Goal: Task Accomplishment & Management: Manage account settings

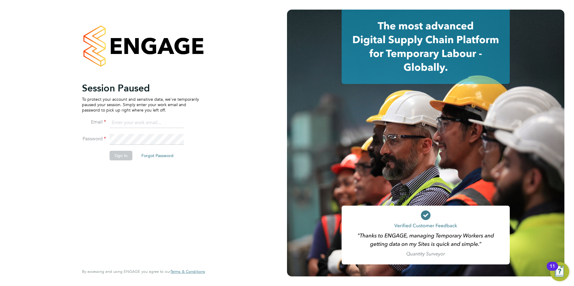
type input "[EMAIL_ADDRESS][PERSON_NAME][DOMAIN_NAME]"
click at [116, 156] on button "Sign In" at bounding box center [121, 156] width 23 height 10
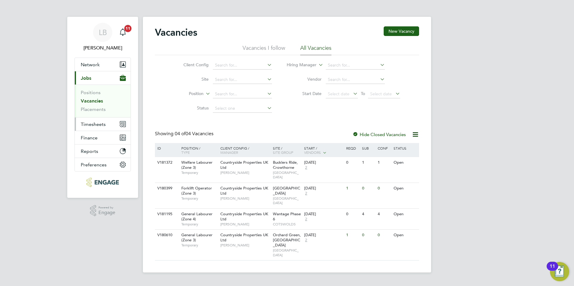
click at [95, 123] on span "Timesheets" at bounding box center [93, 125] width 25 height 6
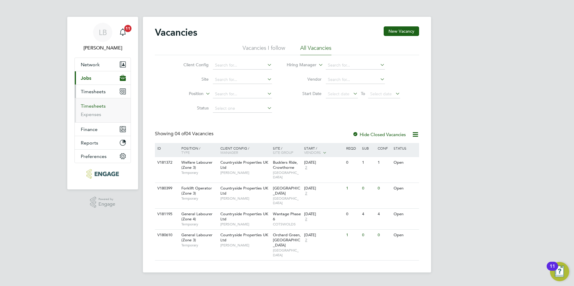
click at [97, 106] on link "Timesheets" at bounding box center [93, 106] width 25 height 6
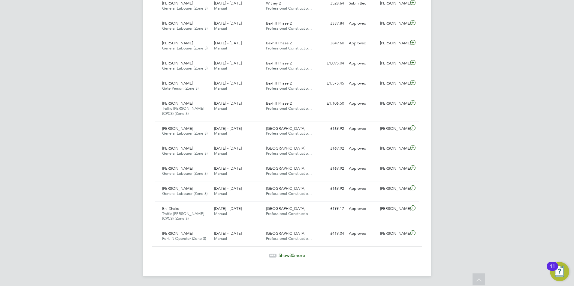
click at [293, 258] on span "30" at bounding box center [291, 256] width 5 height 6
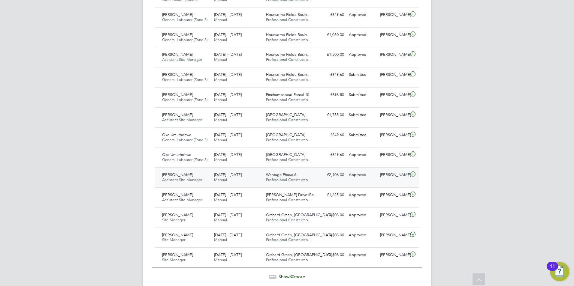
click at [339, 177] on div "£2,106.00 Approved" at bounding box center [330, 175] width 31 height 10
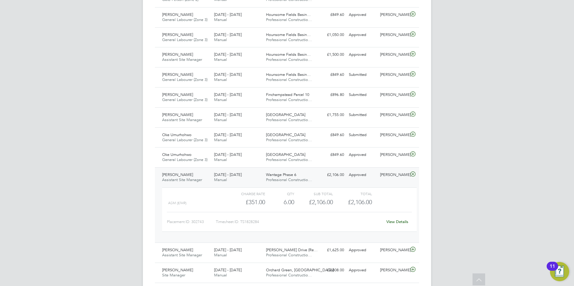
click at [394, 223] on link "View Details" at bounding box center [397, 221] width 22 height 5
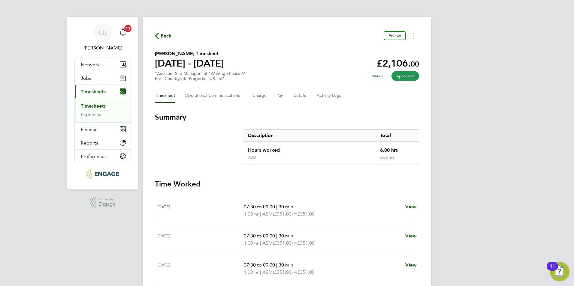
click at [161, 36] on span "Back" at bounding box center [166, 35] width 11 height 7
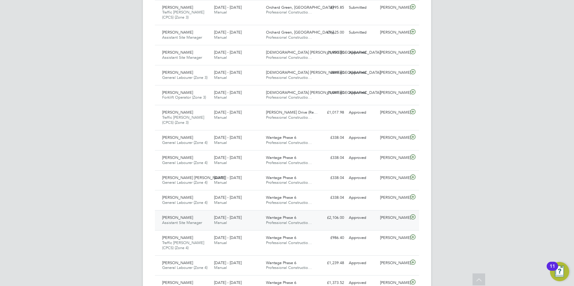
click at [307, 218] on div "Wantage Phase 6 Professional Constructio…" at bounding box center [290, 220] width 52 height 15
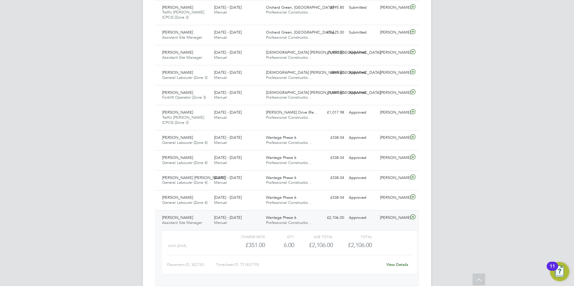
click at [403, 264] on link "View Details" at bounding box center [397, 264] width 22 height 5
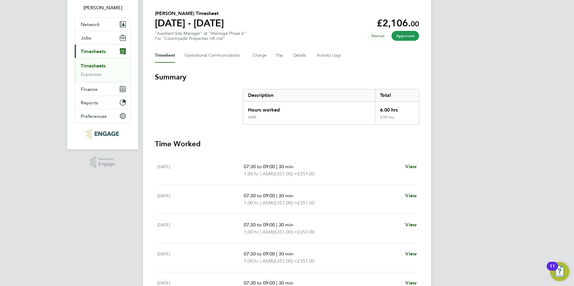
scroll to position [30, 0]
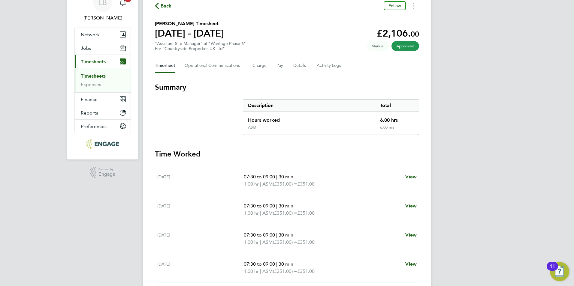
click at [168, 4] on span "Back" at bounding box center [166, 5] width 11 height 7
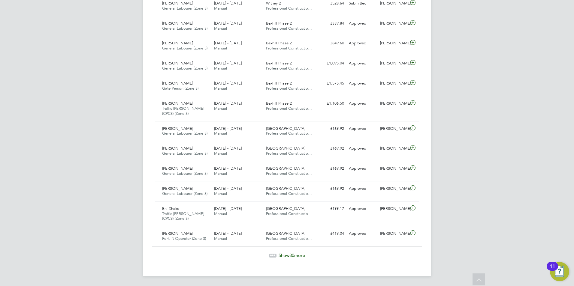
click at [279, 255] on span "Show 30 more" at bounding box center [292, 256] width 26 height 6
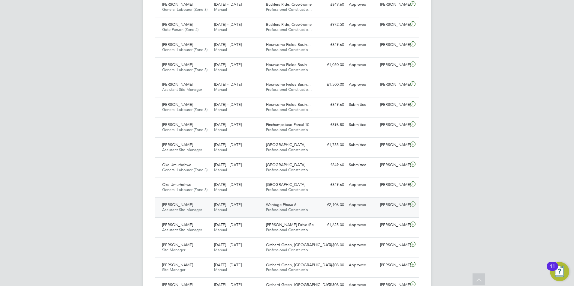
click at [233, 205] on span "15 - 21 Sep 2025" at bounding box center [228, 204] width 28 height 5
